Goal: Information Seeking & Learning: Learn about a topic

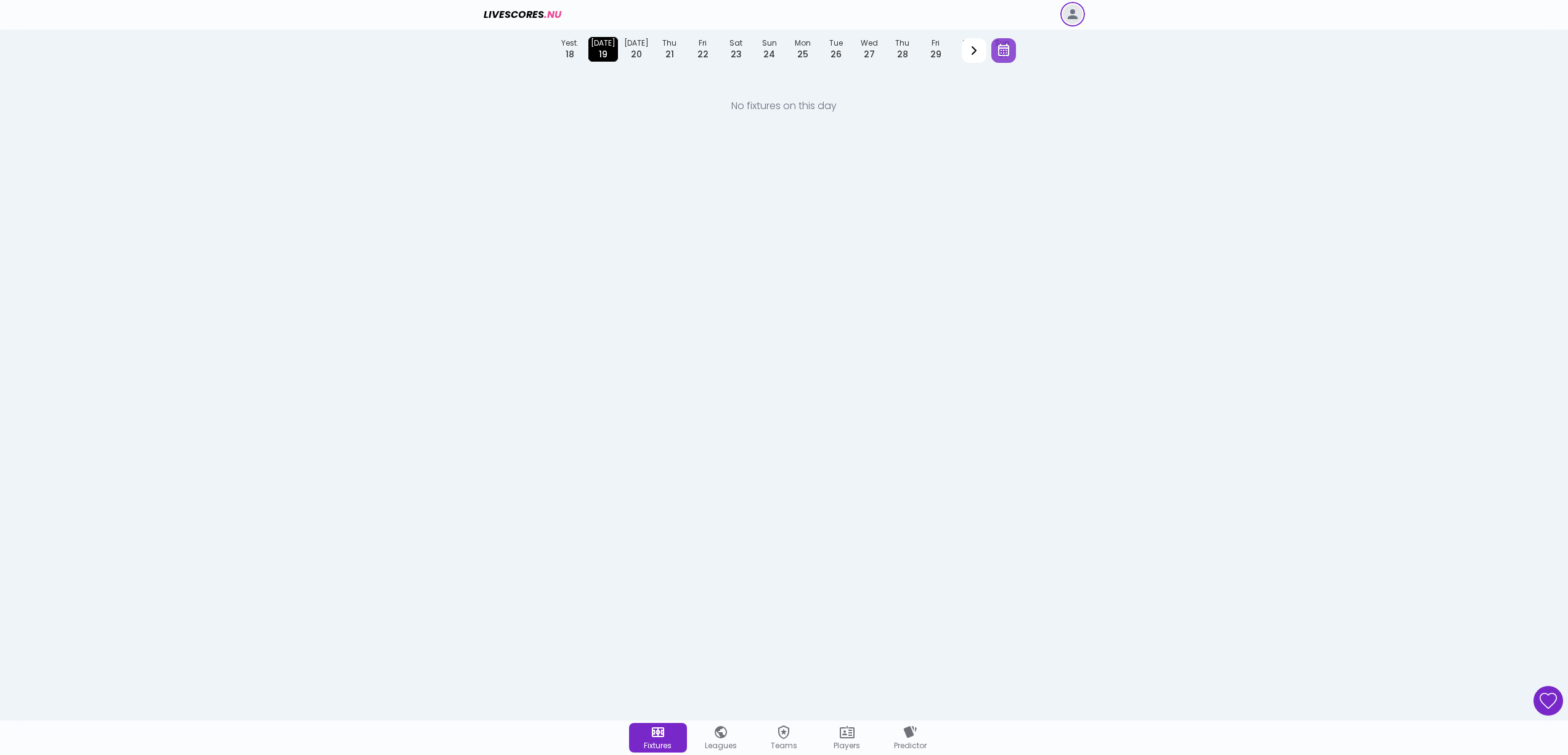
click at [999, 53] on icon "button" at bounding box center [1003, 50] width 15 height 15
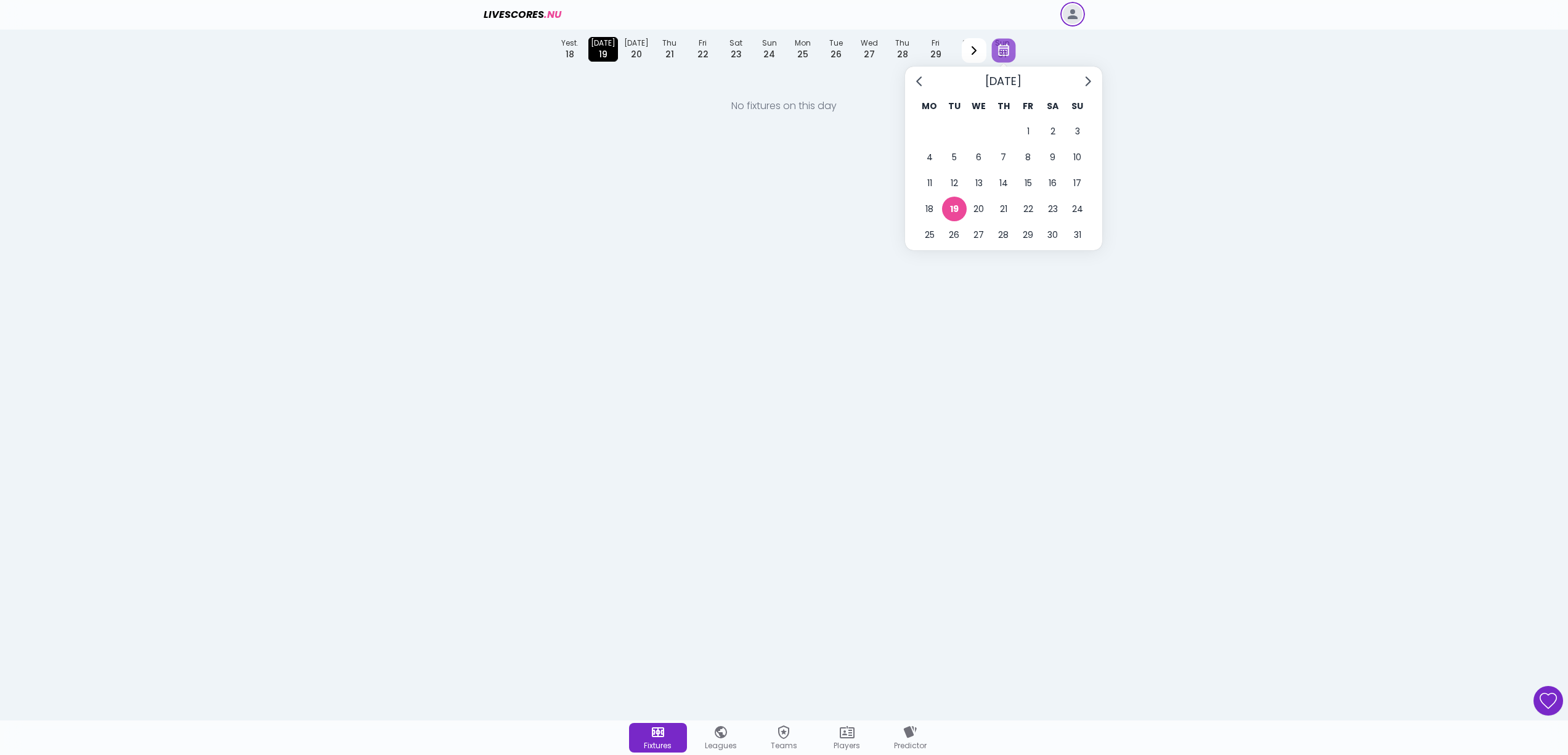
click at [927, 79] on button "Go to previous month" at bounding box center [920, 81] width 24 height 24
click at [922, 81] on icon "Go to previous month" at bounding box center [920, 81] width 10 height 10
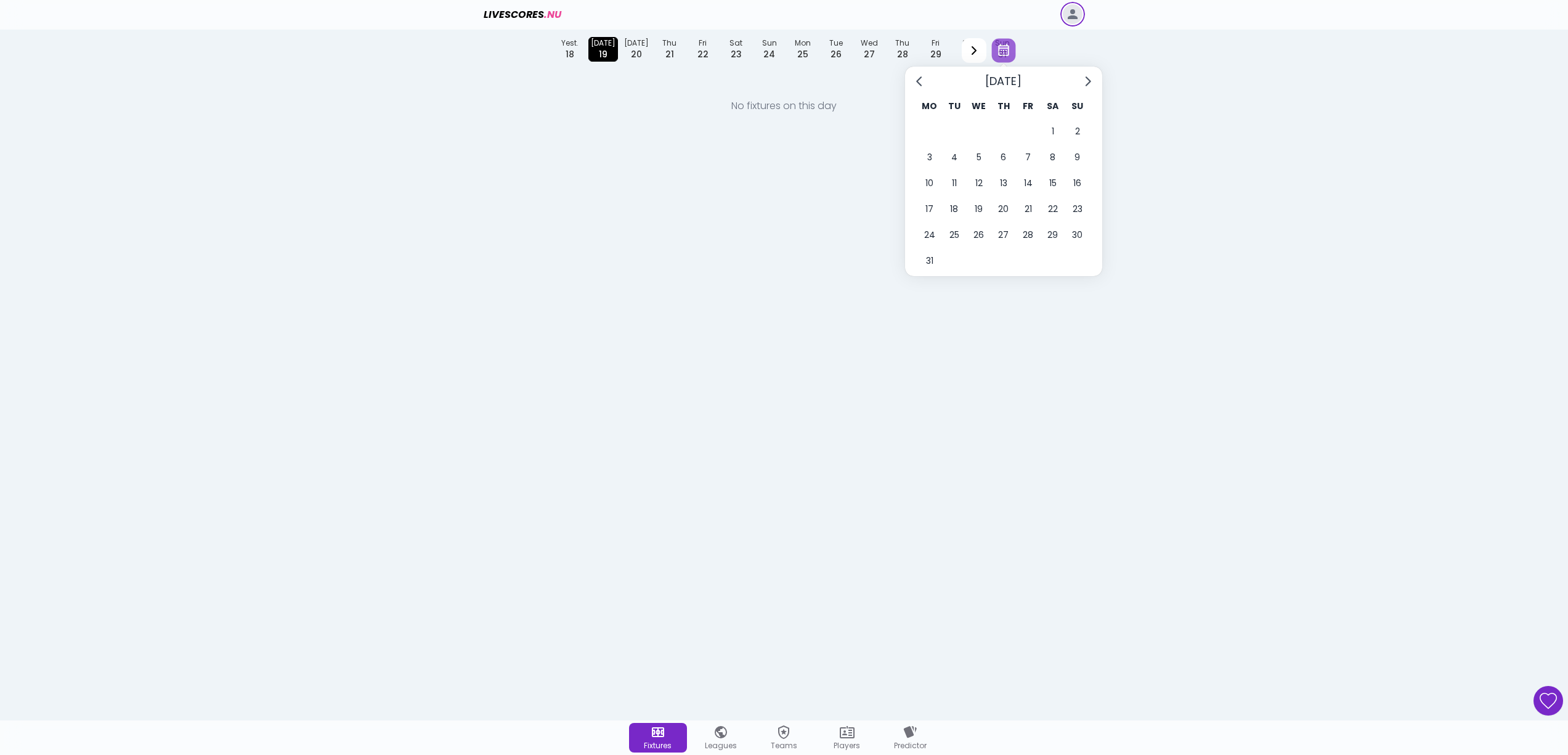
click at [922, 81] on icon "Go to previous month" at bounding box center [920, 81] width 10 height 10
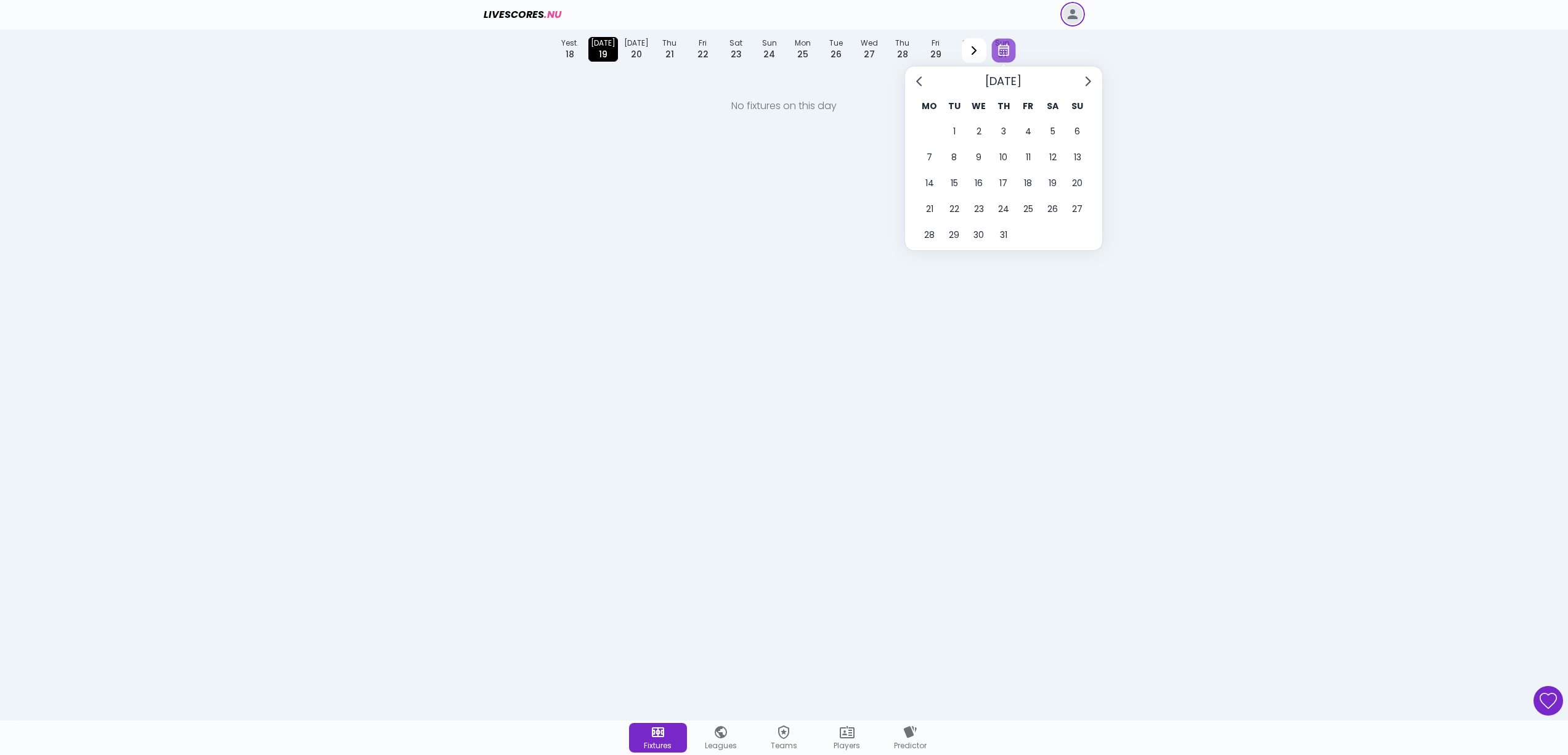
click at [922, 81] on icon "Go to previous month" at bounding box center [920, 81] width 10 height 10
click at [1032, 206] on button "26" at bounding box center [1029, 209] width 24 height 24
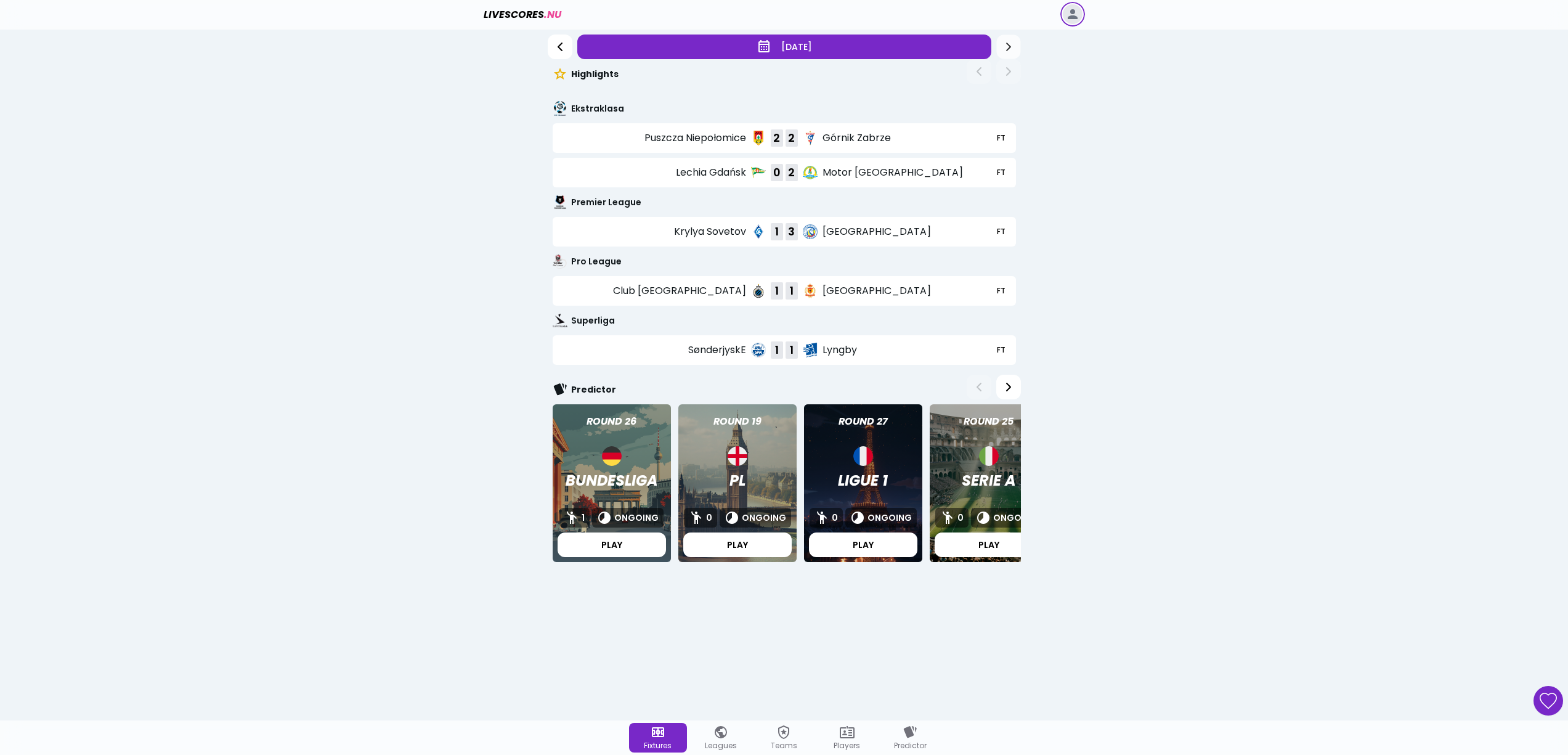
click at [1008, 48] on icon "Previous" at bounding box center [1008, 46] width 14 height 14
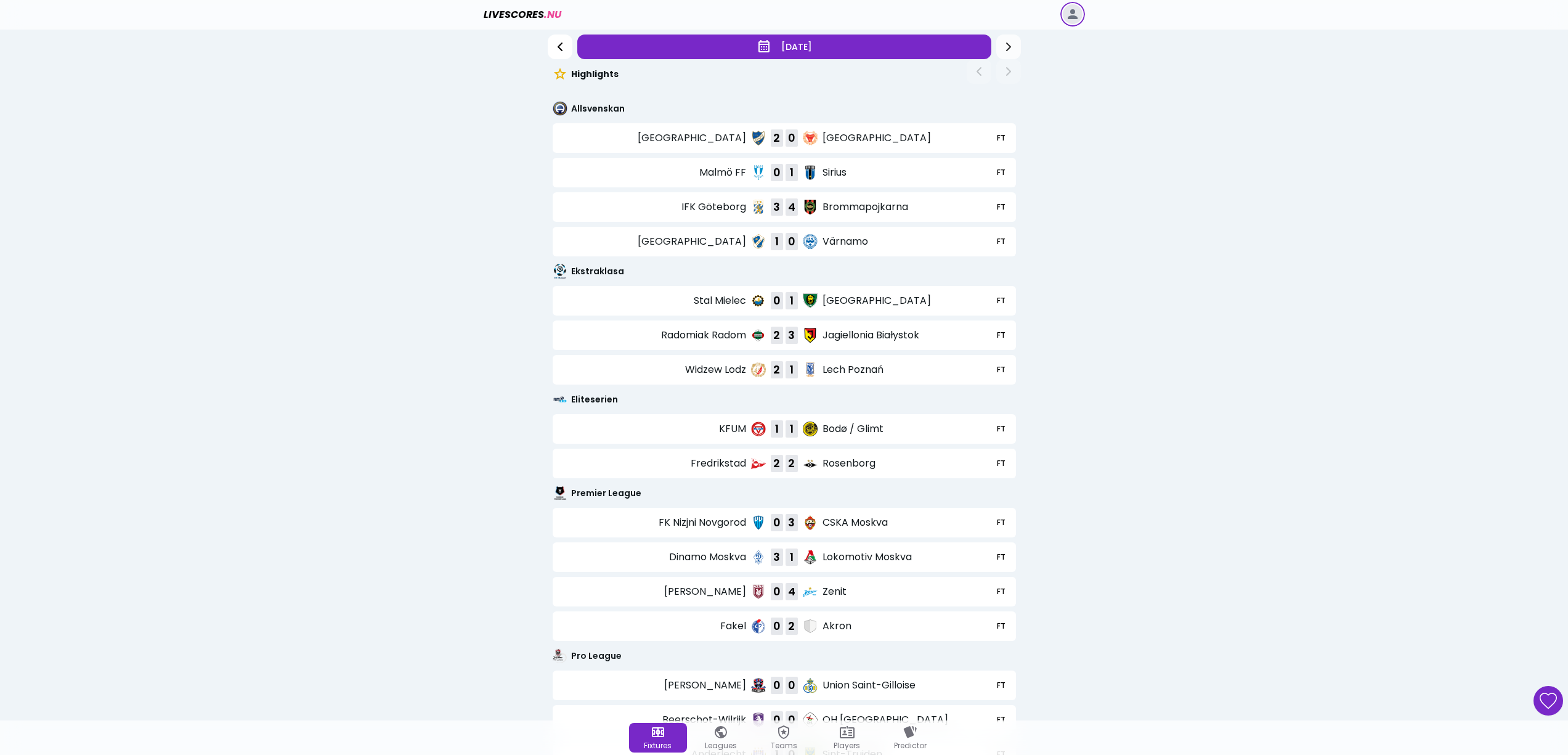
click at [1008, 48] on icon "Previous" at bounding box center [1008, 47] width 15 height 15
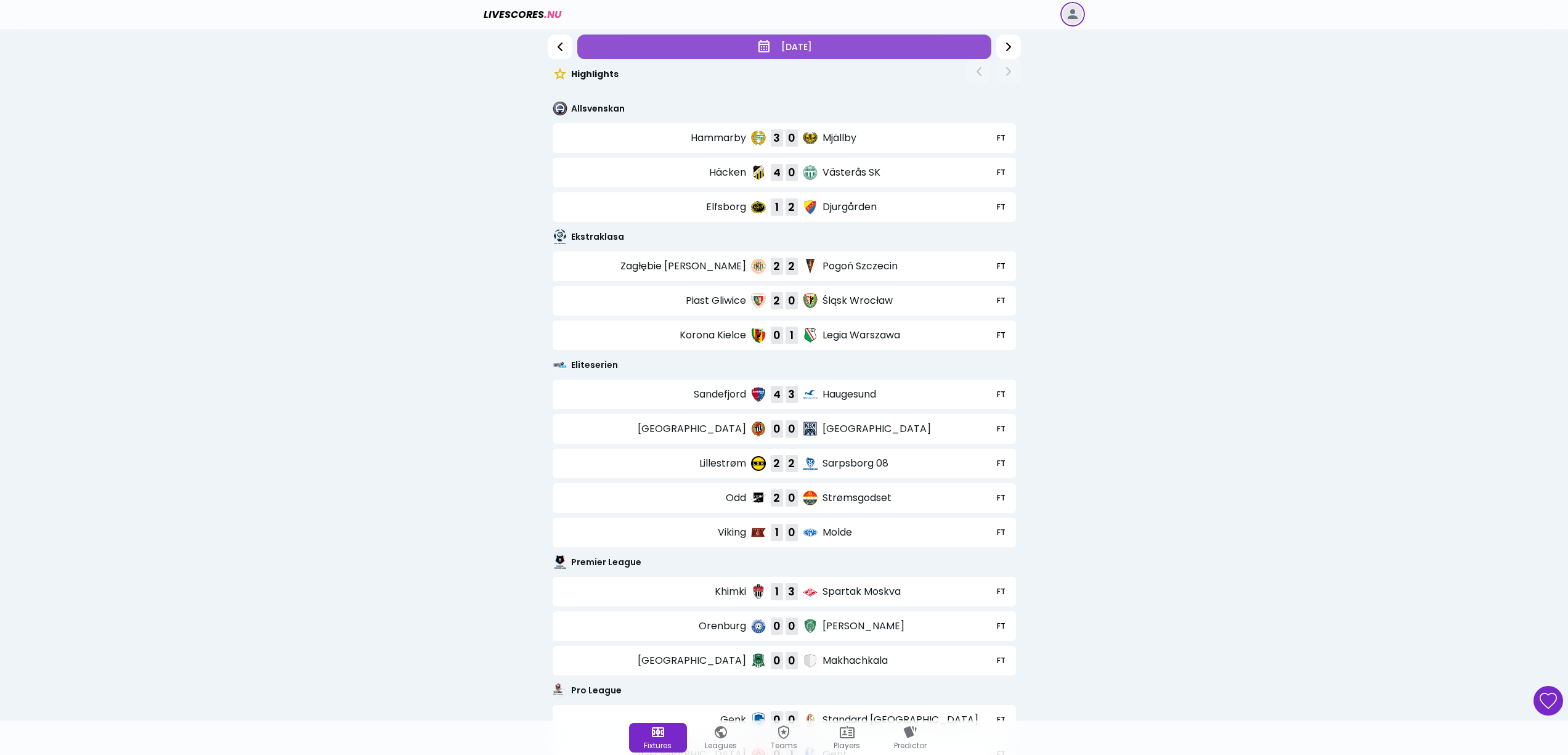
click at [962, 50] on button "28 July" at bounding box center [784, 47] width 414 height 24
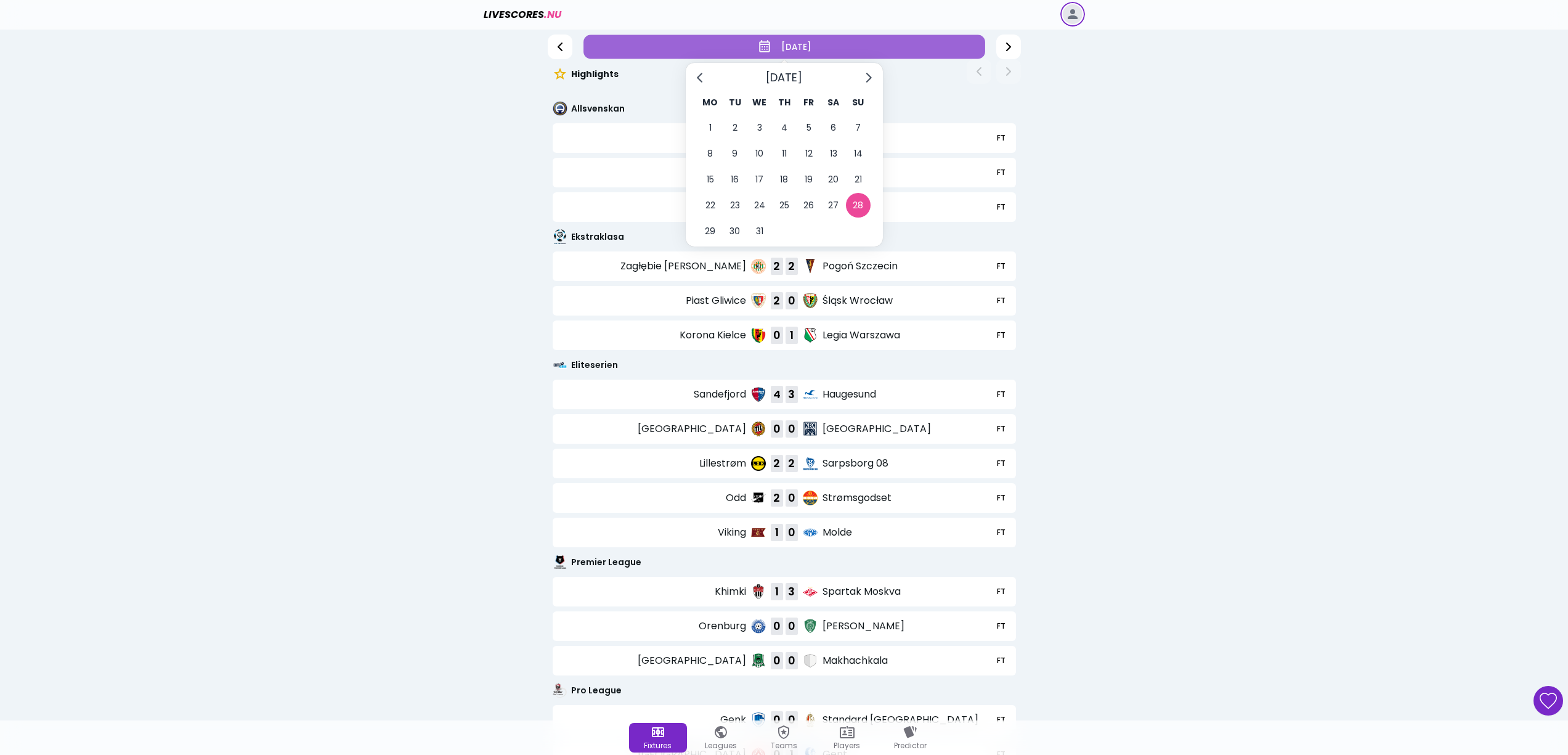
click at [870, 81] on icon "Go to next month" at bounding box center [868, 78] width 10 height 10
click at [837, 182] on button "17" at bounding box center [833, 179] width 24 height 24
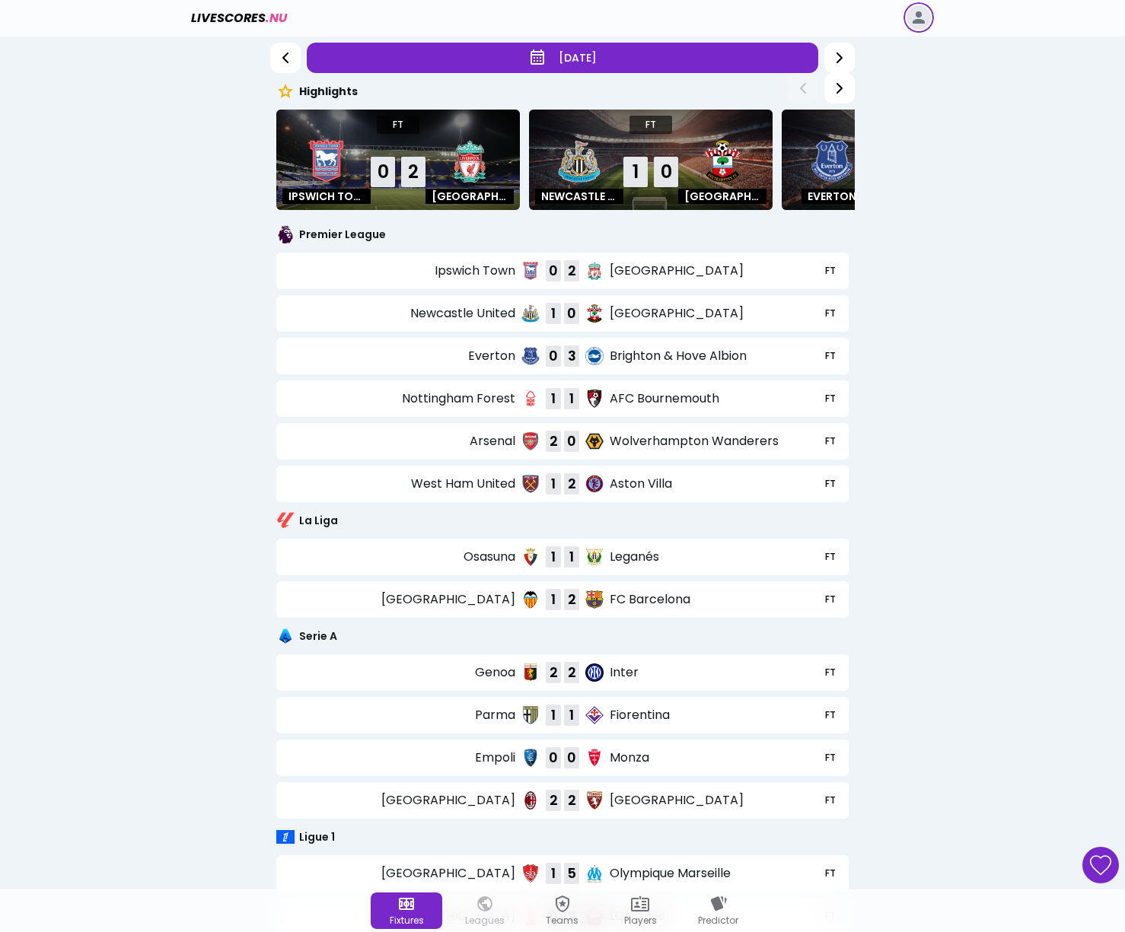
click at [497, 913] on div "Leagues" at bounding box center [483, 911] width 53 height 32
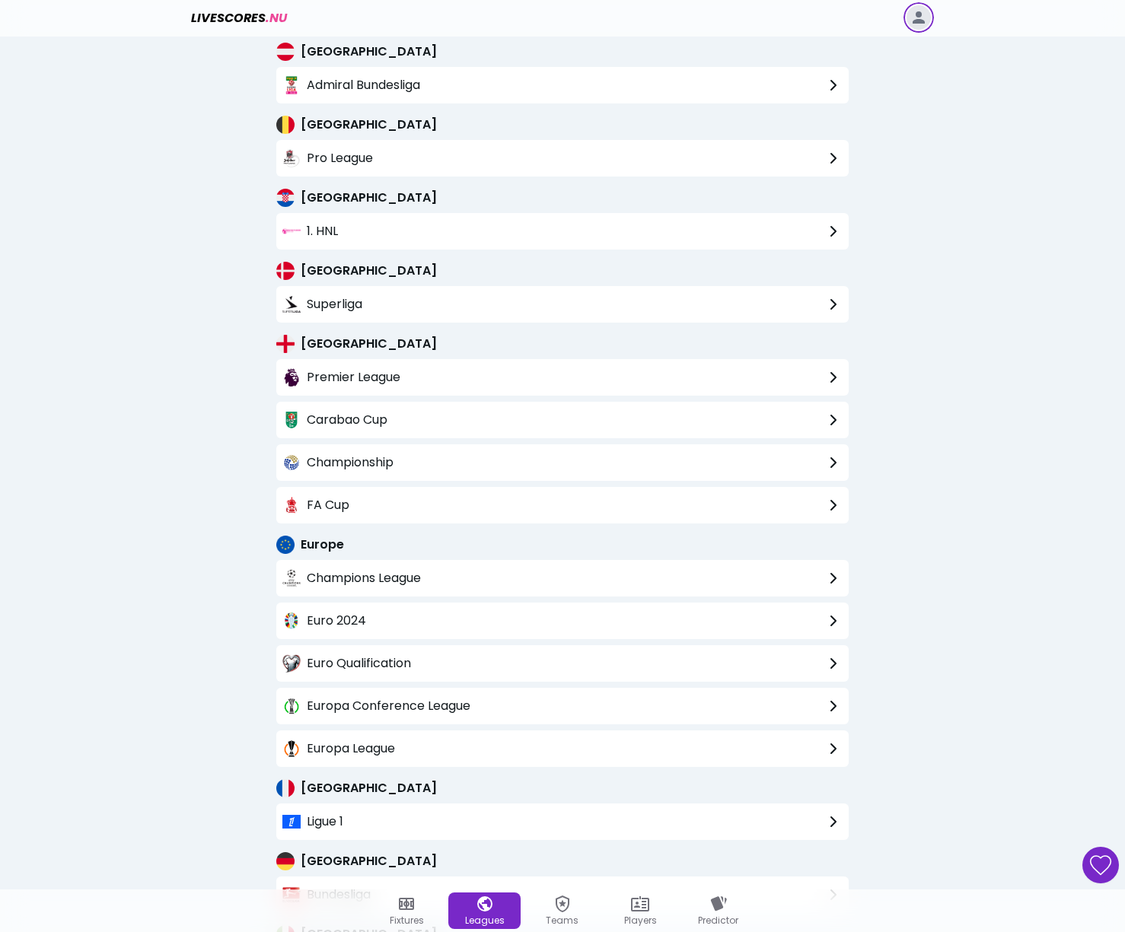
click at [379, 377] on span "Premier League" at bounding box center [354, 377] width 94 height 18
select select "23614"
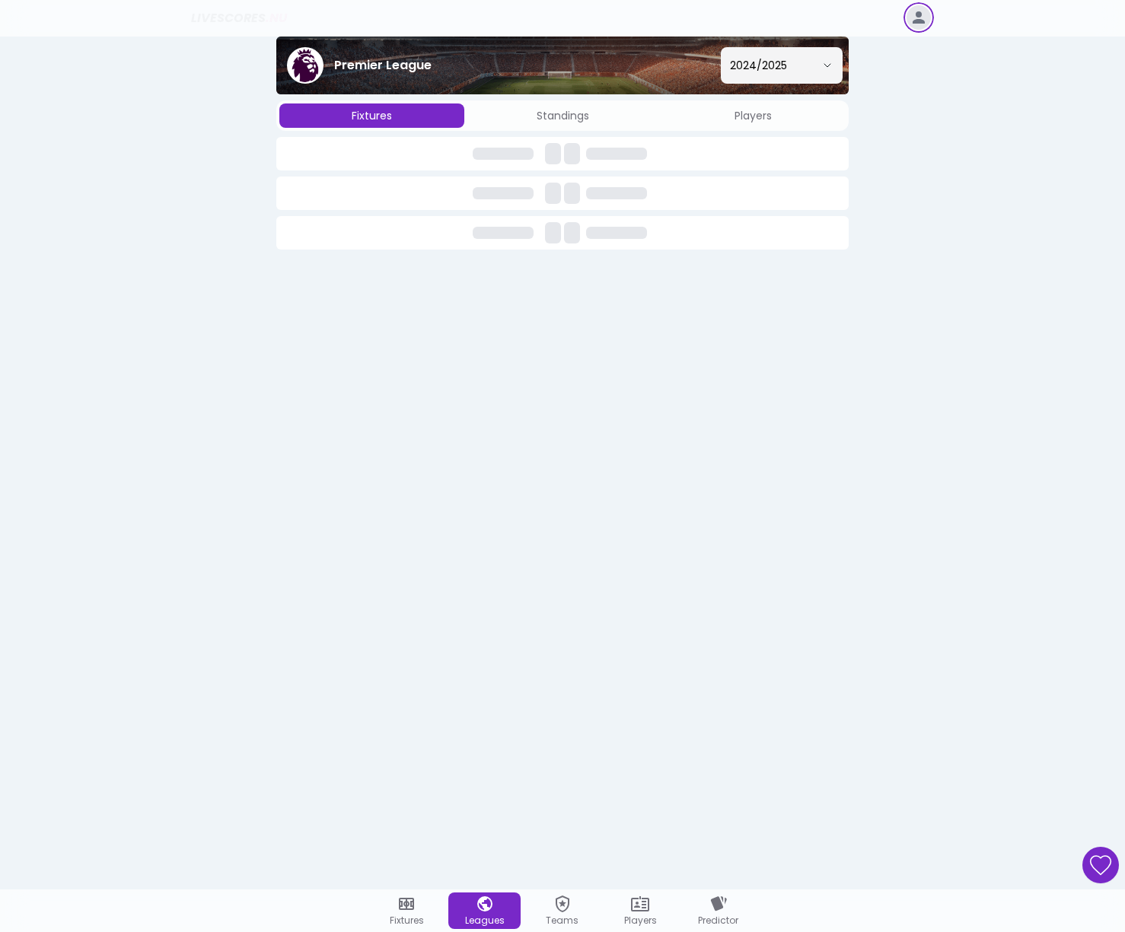
select select "339264"
